Goal: Check status: Check status

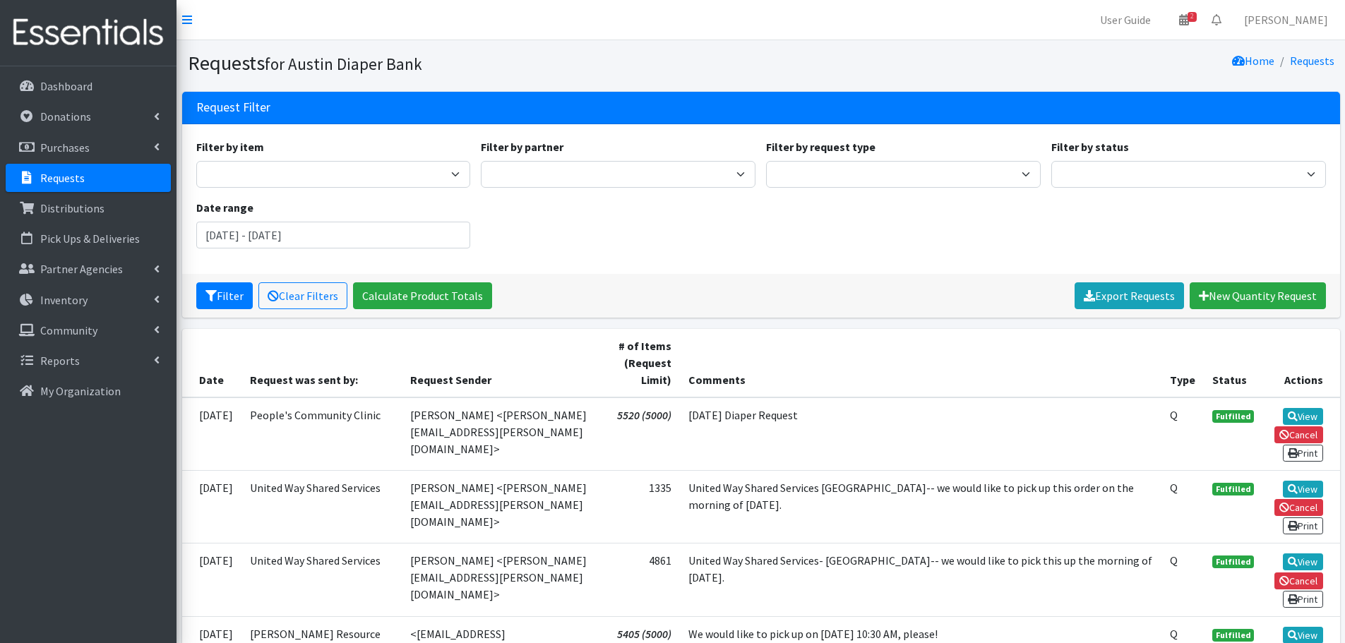
click at [66, 179] on p "Requests" at bounding box center [62, 178] width 44 height 14
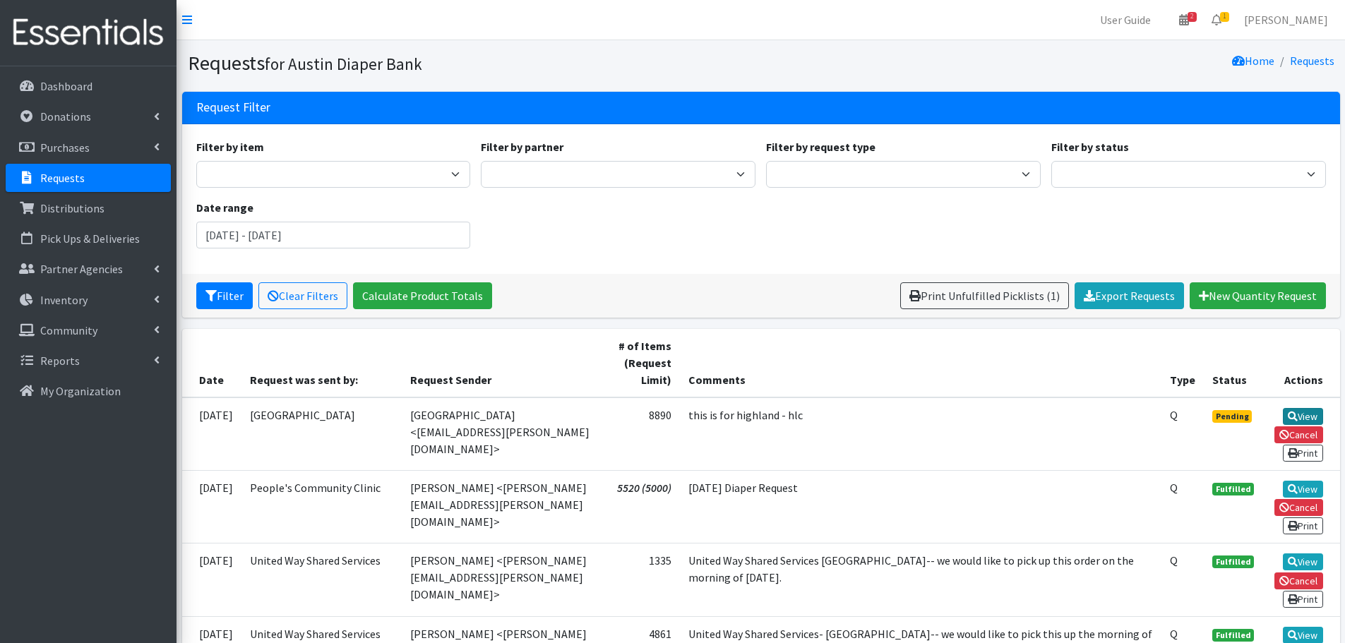
click at [1297, 412] on link "View" at bounding box center [1303, 416] width 40 height 17
